Goal: Task Accomplishment & Management: Complete application form

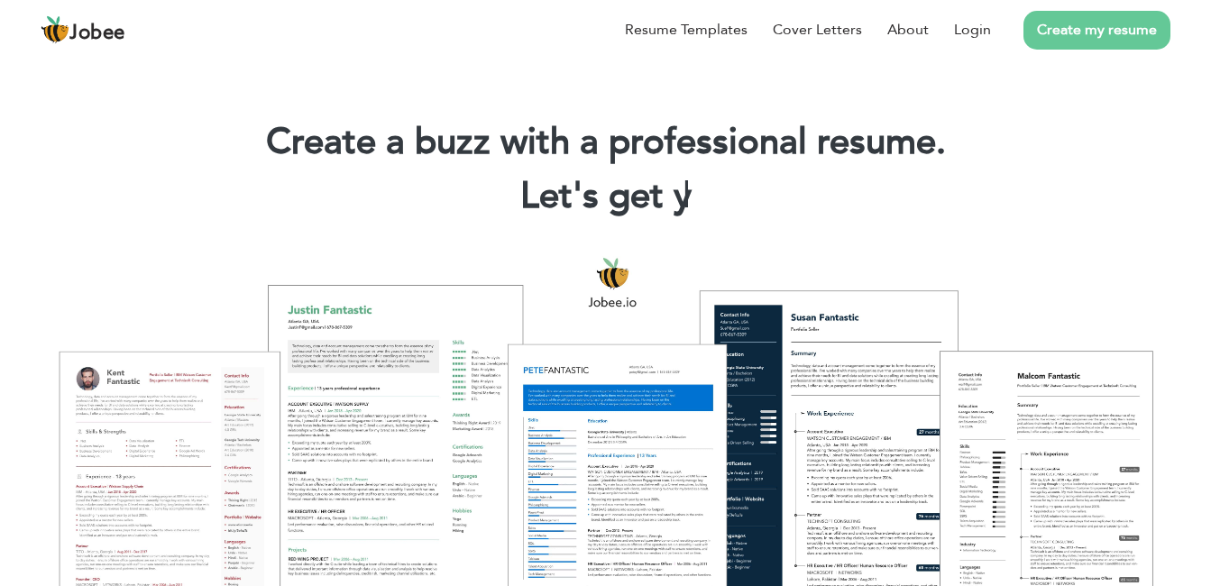
click at [1105, 31] on link "Create my resume" at bounding box center [1097, 30] width 147 height 39
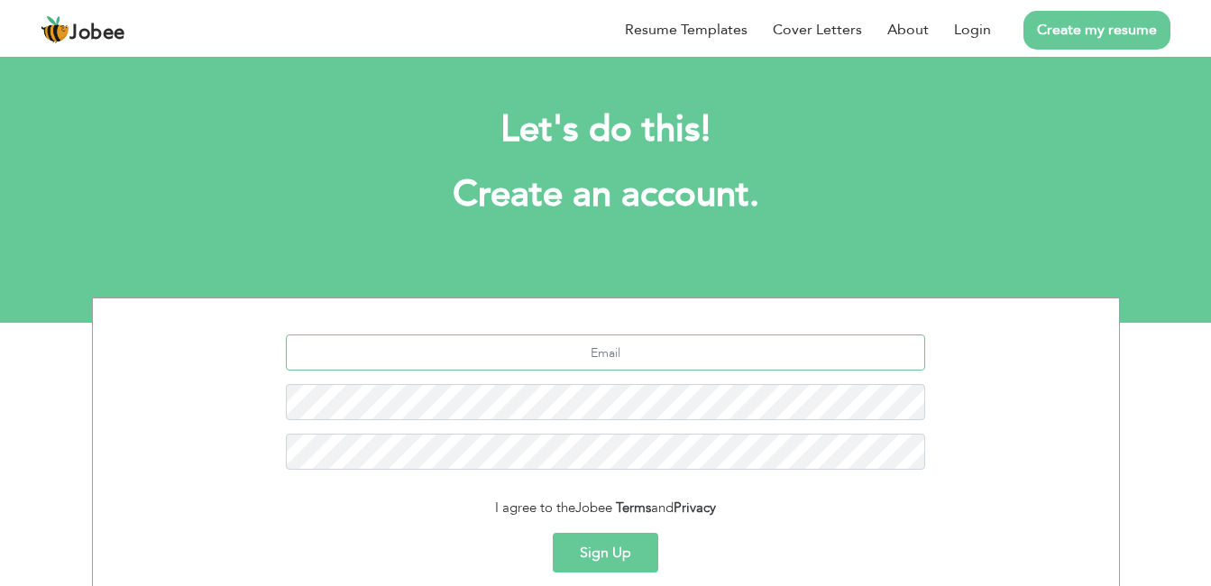
click at [657, 348] on input "text" at bounding box center [605, 353] width 639 height 36
type input "[EMAIL_ADDRESS][DOMAIN_NAME]"
click at [623, 542] on button "Sign Up" at bounding box center [606, 553] width 106 height 40
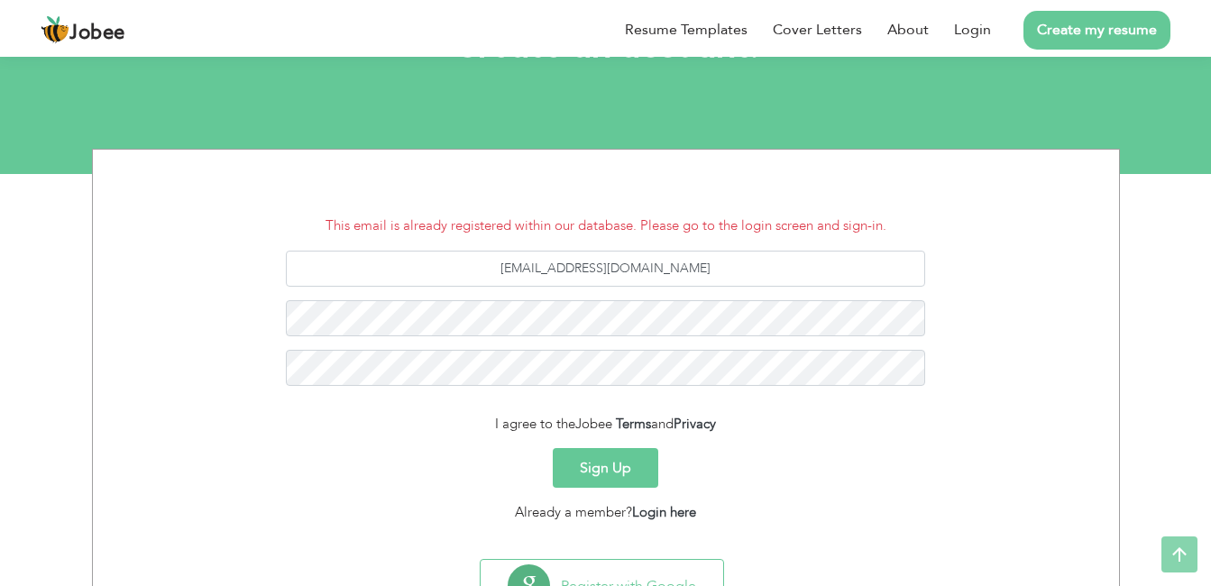
scroll to position [180, 0]
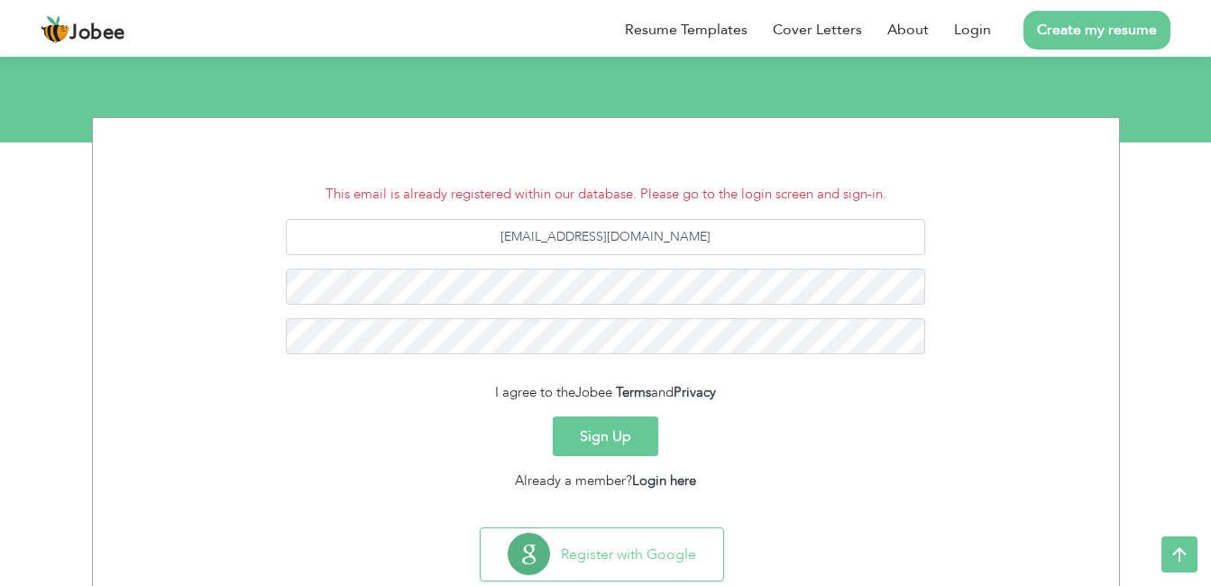
click at [629, 429] on button "Sign Up" at bounding box center [606, 437] width 106 height 40
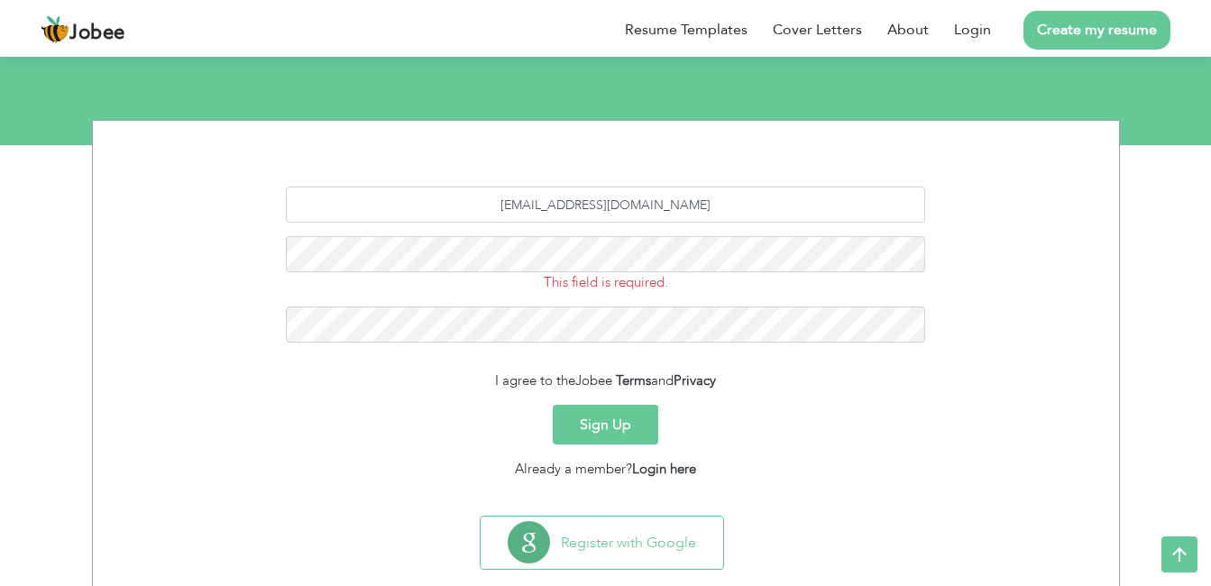
scroll to position [180, 0]
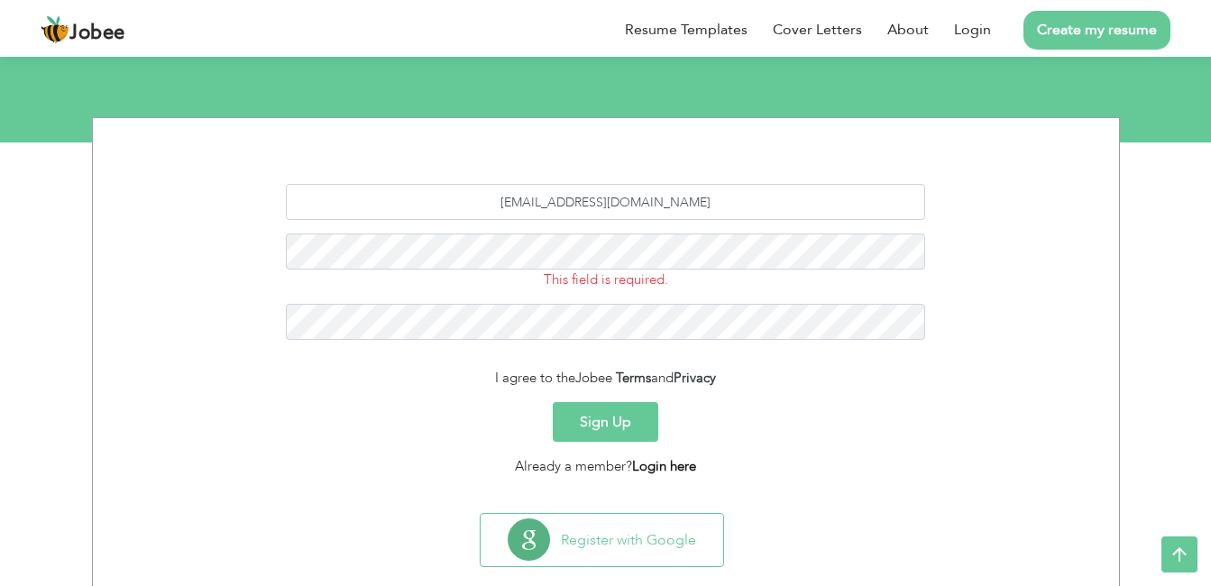
click at [666, 464] on link "Login here" at bounding box center [664, 466] width 64 height 18
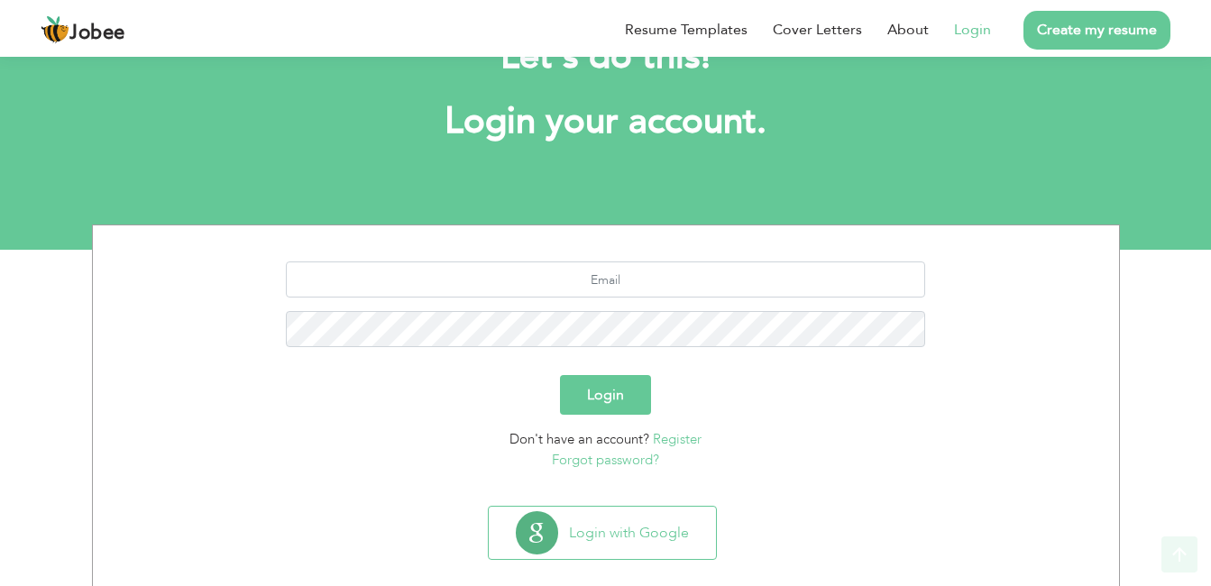
scroll to position [98, 0]
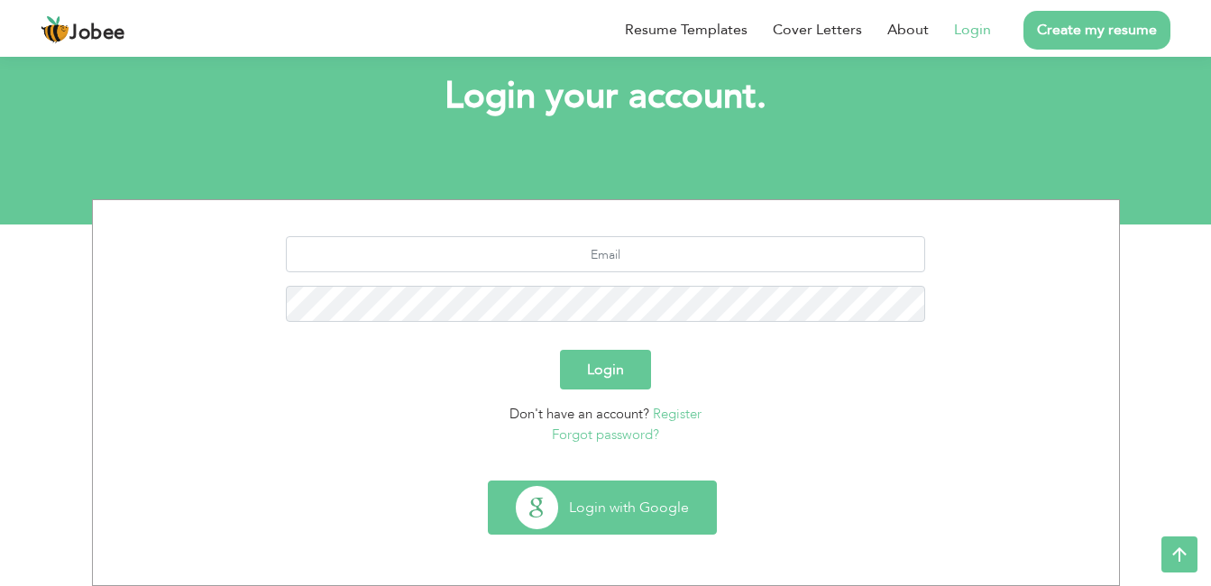
click at [606, 507] on button "Login with Google" at bounding box center [602, 508] width 227 height 52
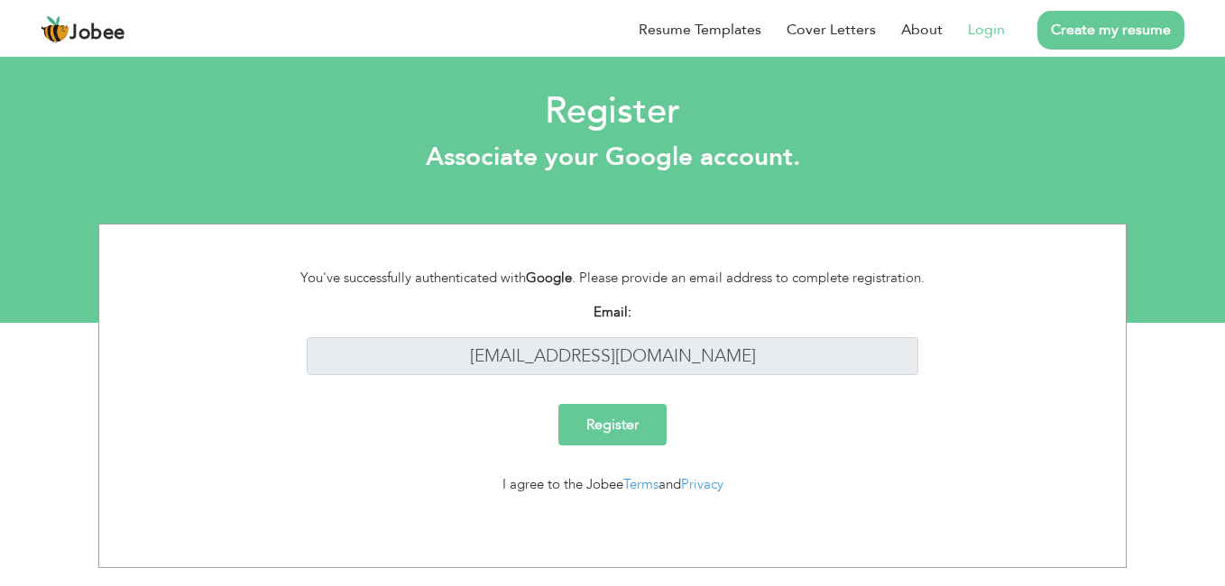
click at [622, 423] on input "Register" at bounding box center [612, 424] width 108 height 41
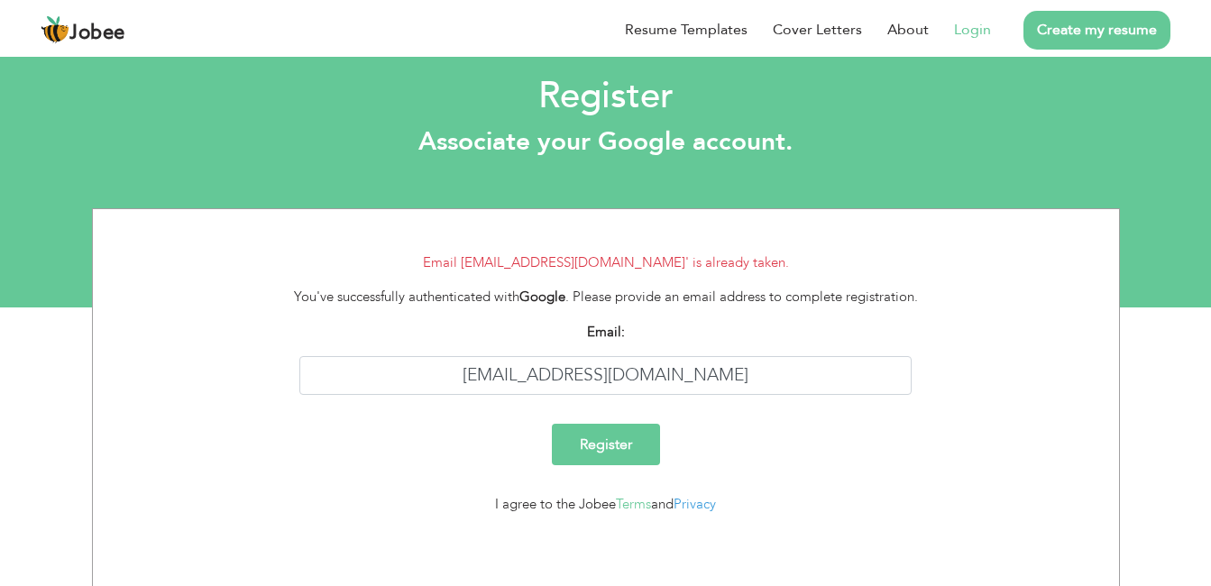
scroll to position [16, 0]
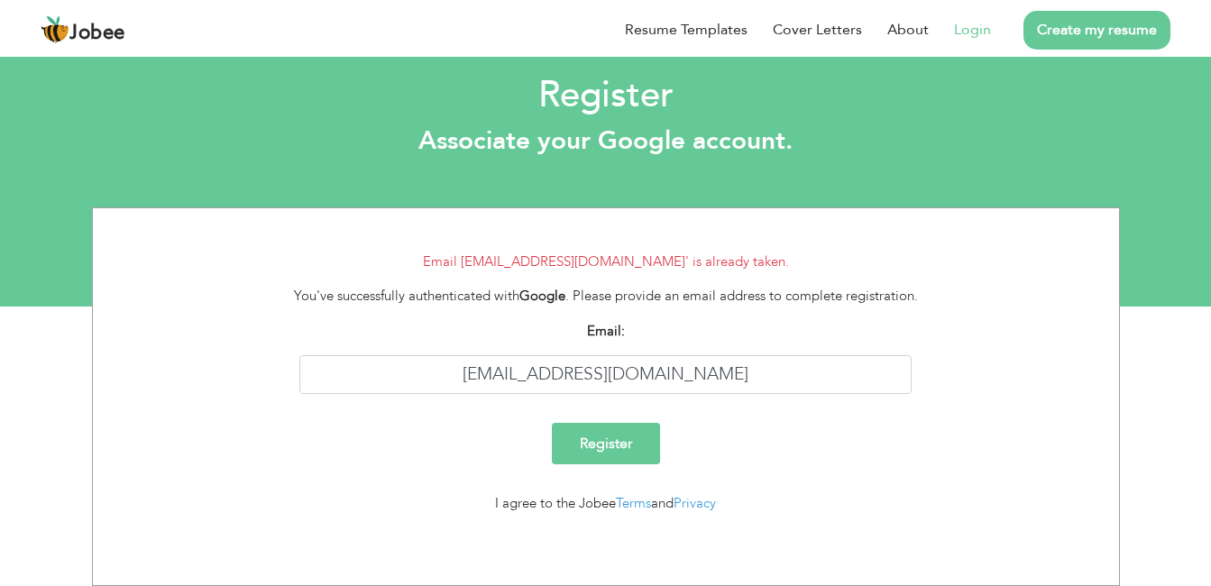
click at [610, 441] on input "Register" at bounding box center [606, 443] width 108 height 41
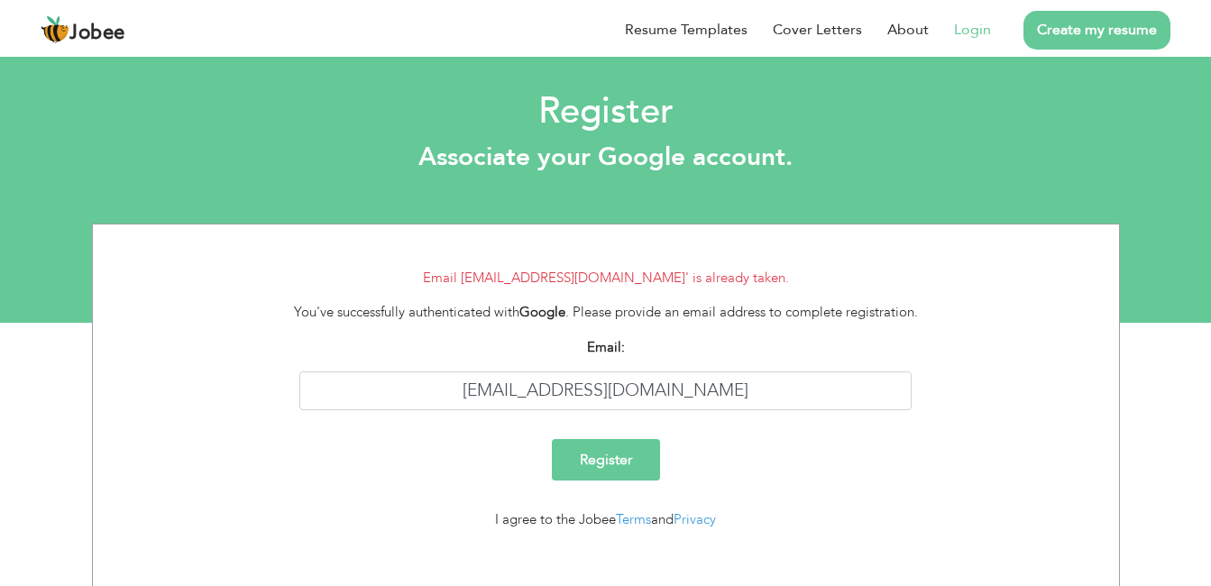
click at [597, 461] on input "Register" at bounding box center [606, 459] width 108 height 41
click at [630, 439] on input "Register" at bounding box center [612, 459] width 108 height 41
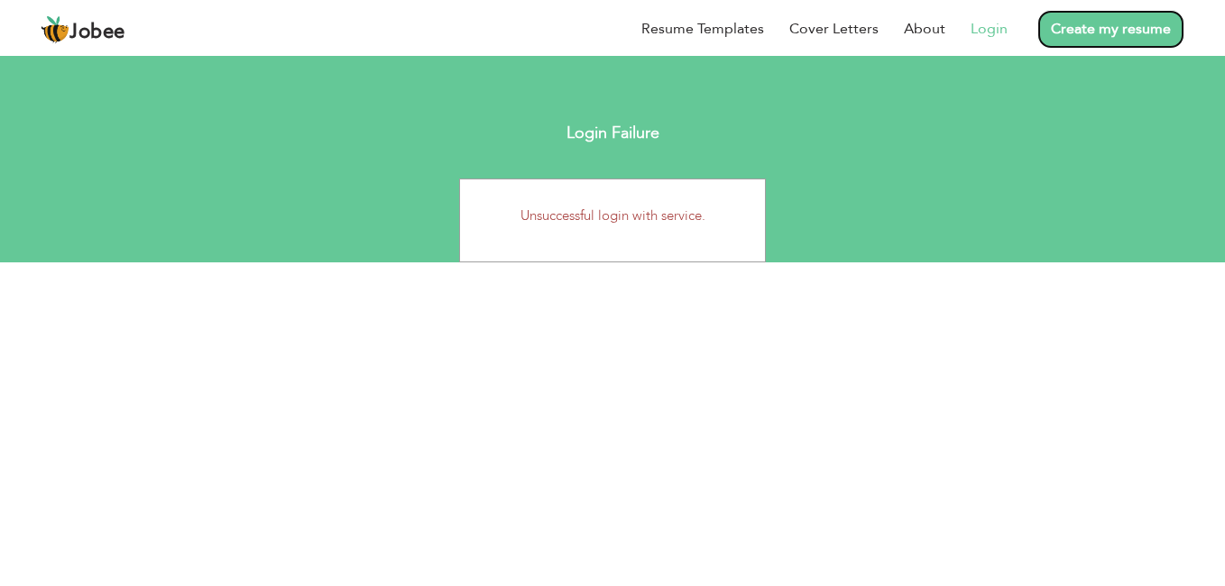
click at [1096, 29] on link "Create my resume" at bounding box center [1110, 29] width 147 height 39
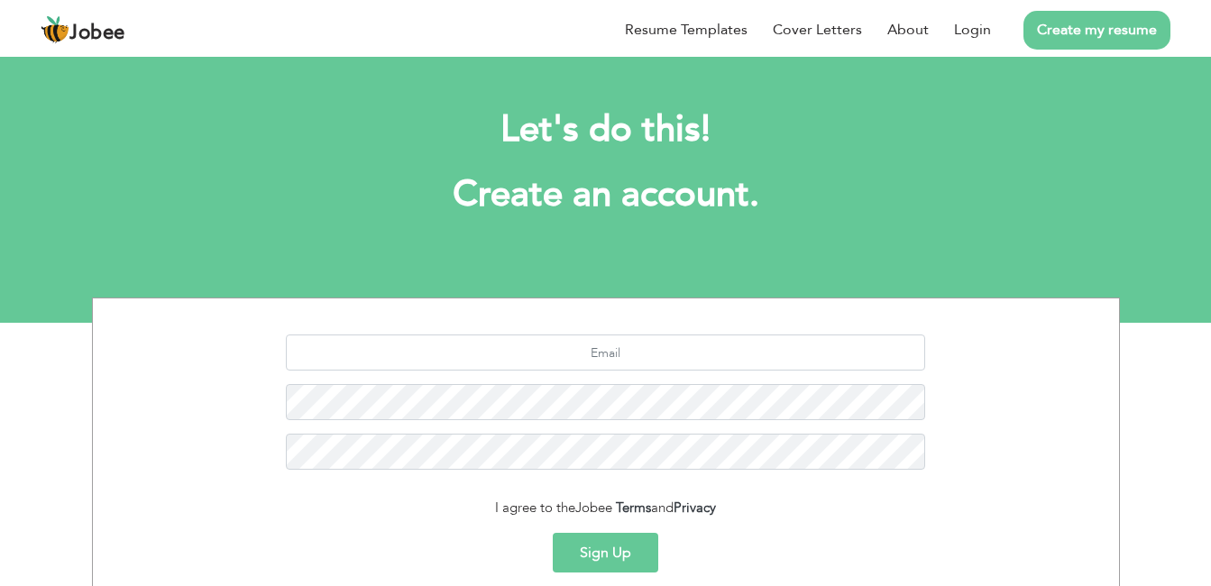
click at [1083, 22] on link "Create my resume" at bounding box center [1097, 30] width 147 height 39
drag, startPoint x: 1066, startPoint y: 165, endPoint x: 976, endPoint y: 363, distance: 217.1
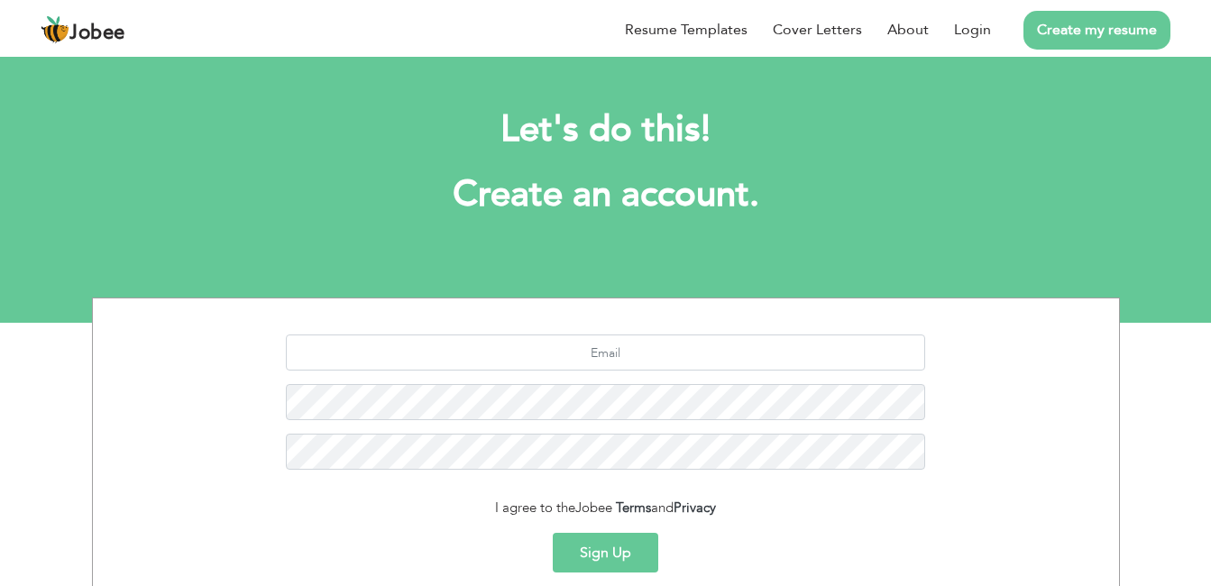
click at [976, 323] on section "Let's do this! Create an account. I agree to the Jobee Terms and Privacy Sign U…" at bounding box center [605, 187] width 1211 height 271
click at [599, 556] on button "Sign Up" at bounding box center [606, 553] width 106 height 40
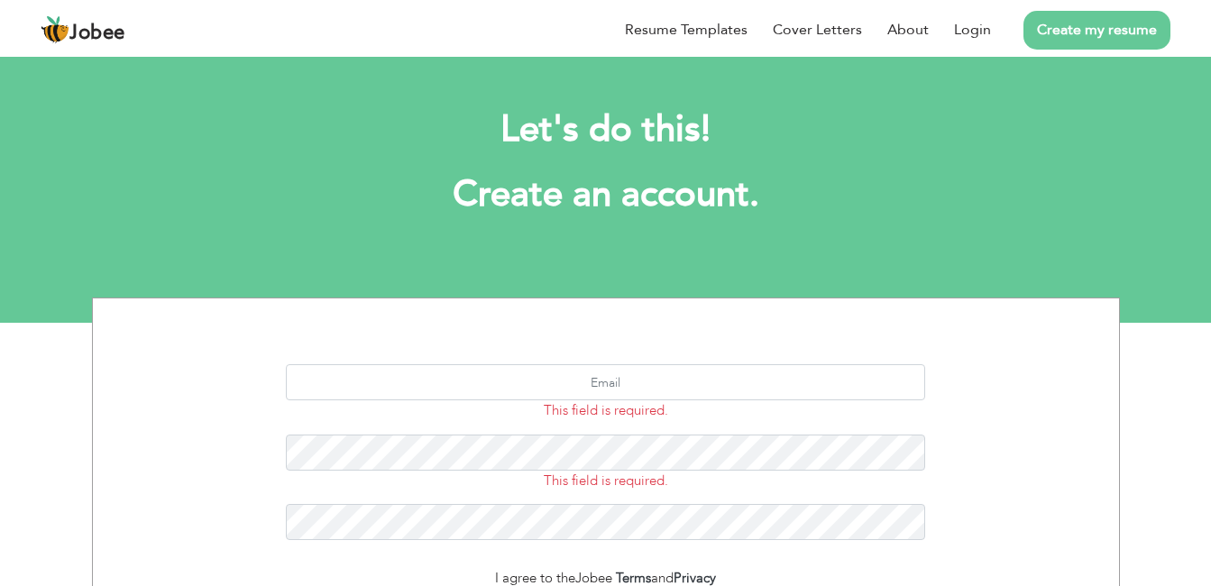
click at [31, 425] on div "This field is required. This field is required. I agree to the Jobee Terms and …" at bounding box center [605, 558] width 1211 height 521
drag, startPoint x: 31, startPoint y: 425, endPoint x: 62, endPoint y: 436, distance: 33.4
click at [62, 436] on div "This field is required. This field is required. I agree to the Jobee Terms and …" at bounding box center [605, 558] width 1211 height 521
drag, startPoint x: 62, startPoint y: 436, endPoint x: 36, endPoint y: 437, distance: 26.2
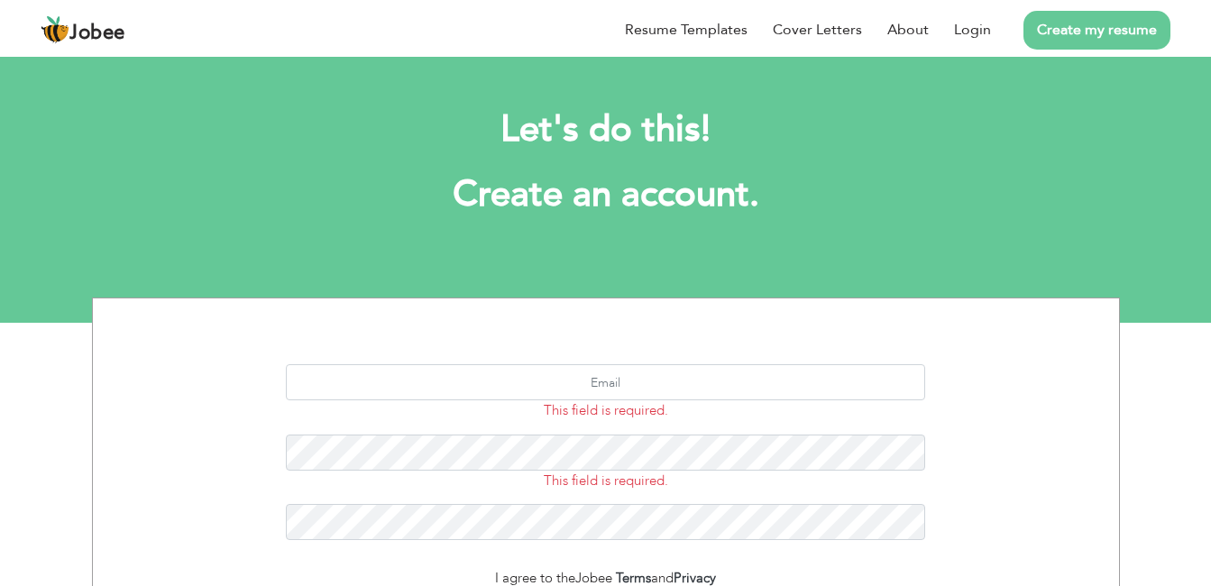
click at [36, 437] on div "This field is required. This field is required. I agree to the Jobee Terms and …" at bounding box center [605, 558] width 1211 height 521
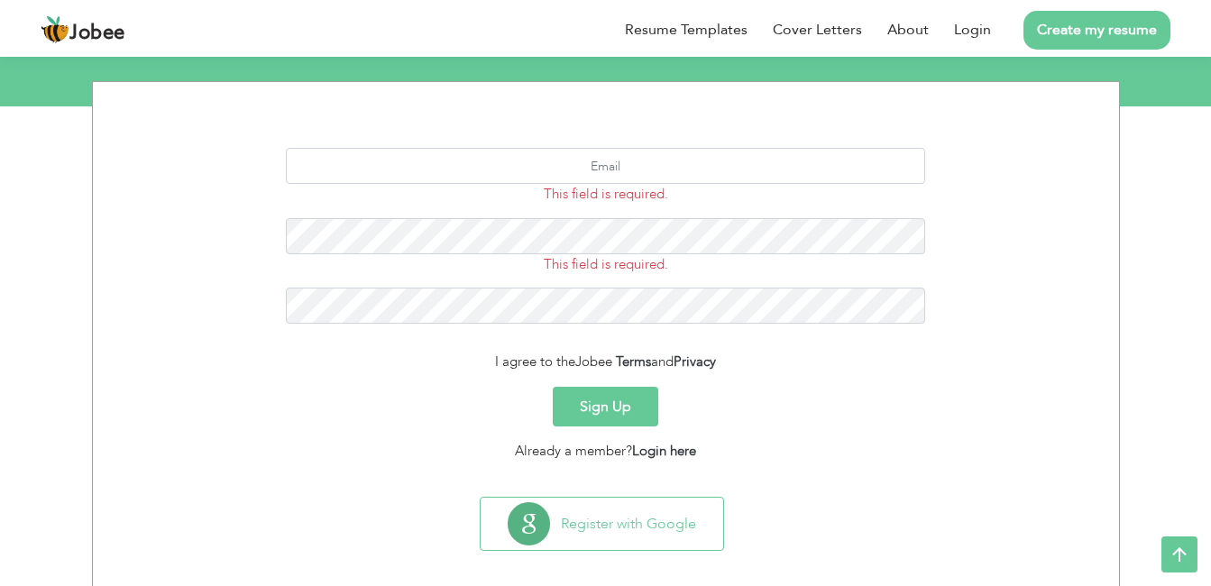
scroll to position [233, 0]
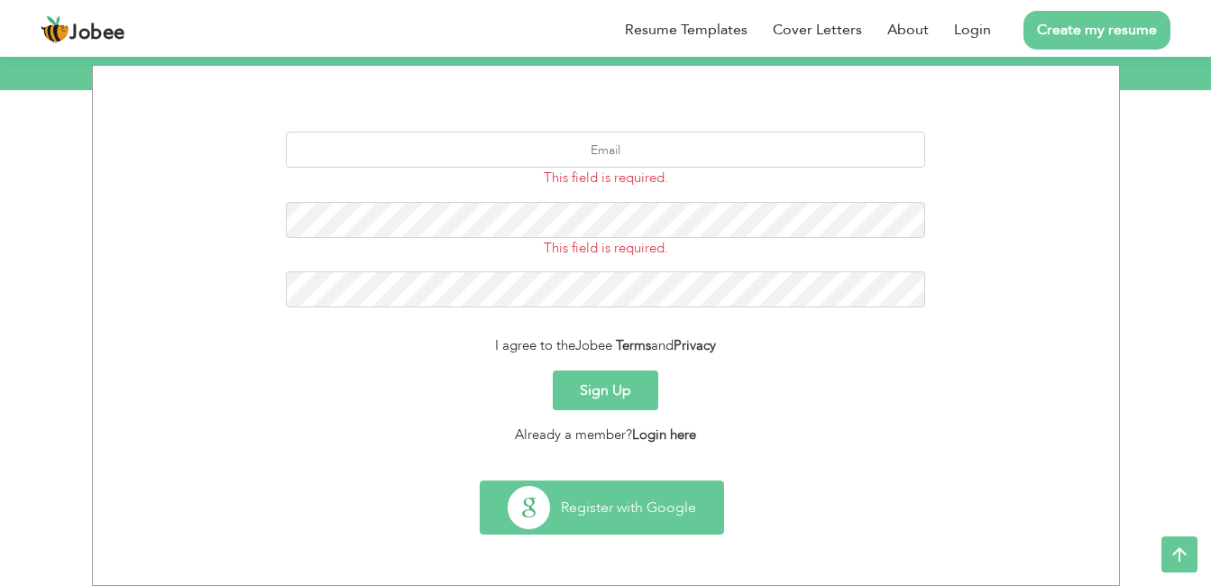
click at [523, 499] on button "Register with Google" at bounding box center [602, 508] width 243 height 52
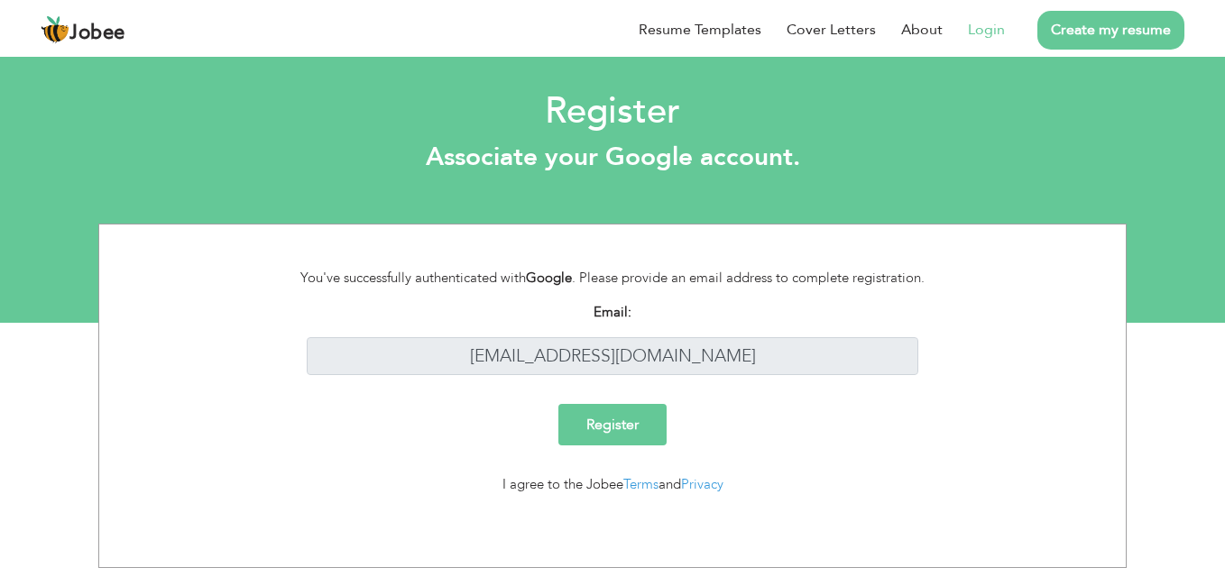
click at [1210, 323] on html "Jobee Resume Templates Cover Letters About Login Create my resume Register Asso…" at bounding box center [612, 161] width 1225 height 323
drag, startPoint x: 1209, startPoint y: 552, endPoint x: 1216, endPoint y: 562, distance: 11.8
click at [1210, 562] on div "You've successfully authenticated with Google . Please provide an email address…" at bounding box center [612, 396] width 1225 height 345
click at [1210, 323] on html "Jobee Resume Templates Cover Letters About Login Create my resume Register Asso…" at bounding box center [612, 161] width 1225 height 323
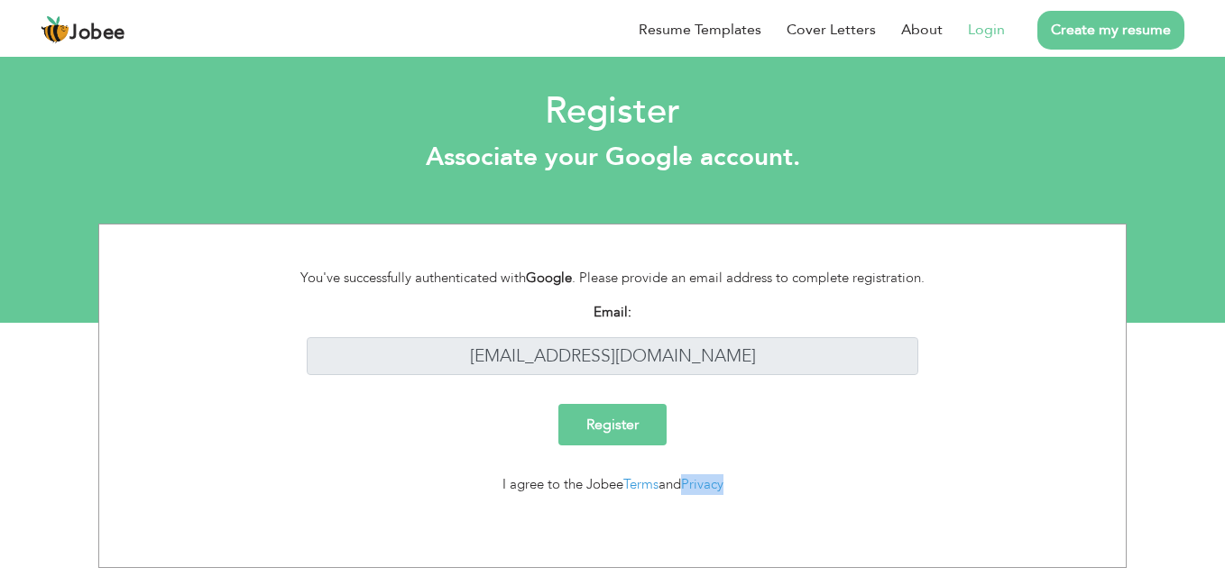
click at [1210, 323] on html "Jobee Resume Templates Cover Letters About Login Create my resume Register Asso…" at bounding box center [612, 161] width 1225 height 323
click at [997, 506] on div "I agree to the Jobee Terms and Privacy" at bounding box center [612, 491] width 999 height 35
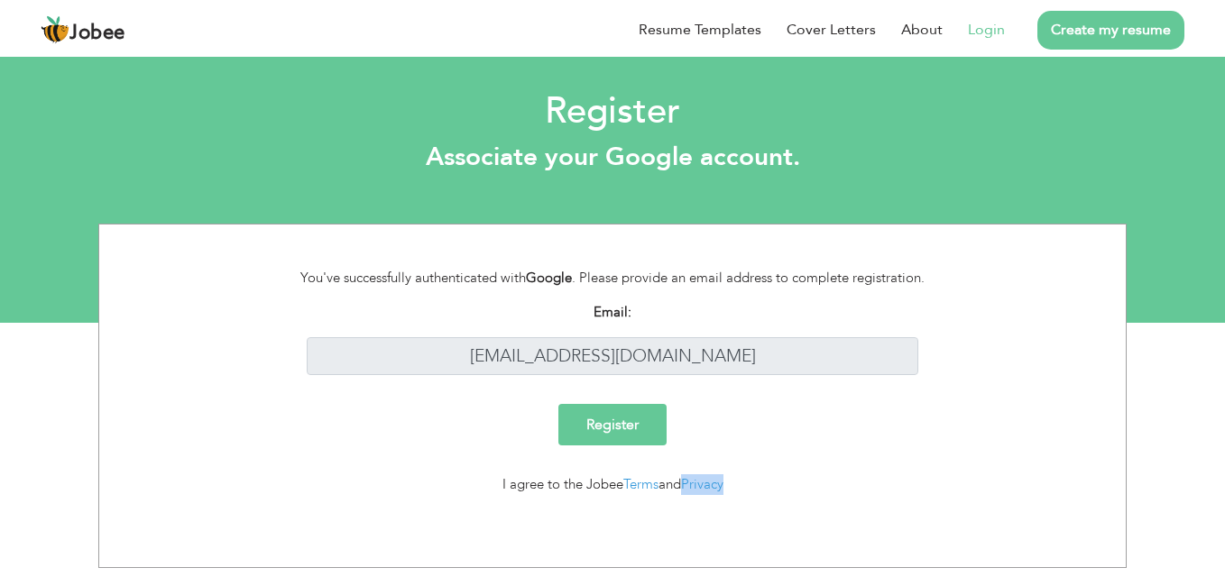
click at [1083, 32] on link "Create my resume" at bounding box center [1110, 30] width 147 height 39
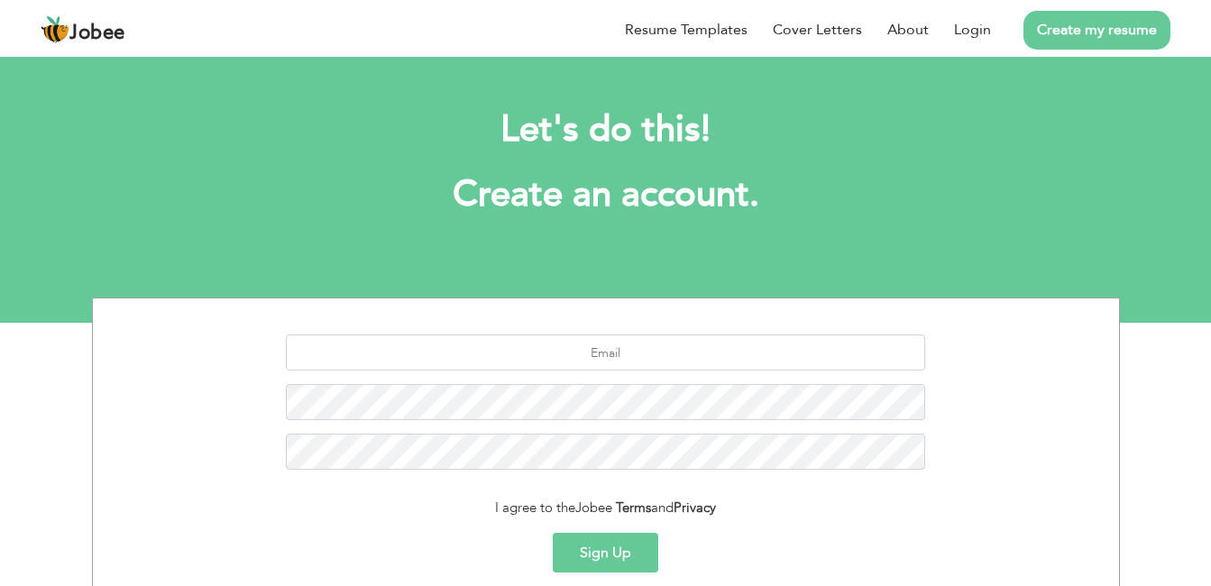
click at [624, 552] on button "Sign Up" at bounding box center [606, 553] width 106 height 40
